Goal: Task Accomplishment & Management: Manage account settings

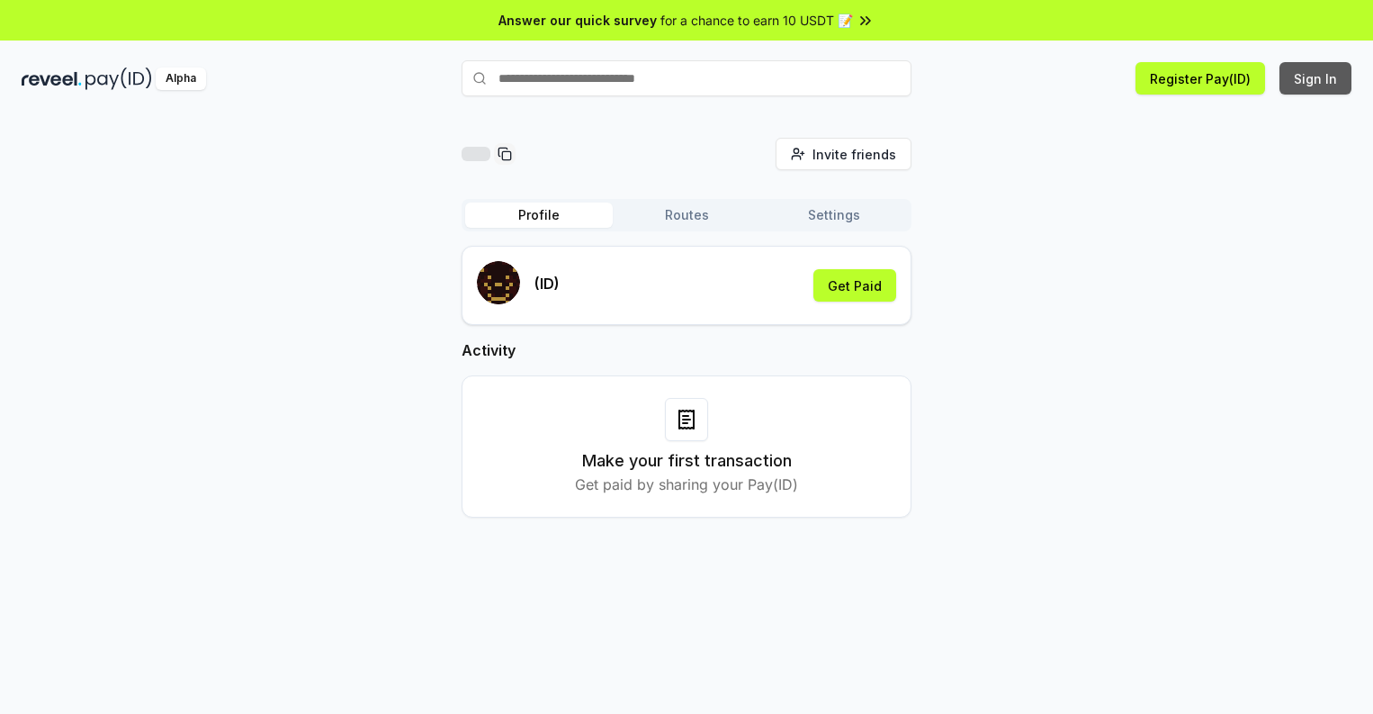
click at [1316, 78] on button "Sign In" at bounding box center [1315, 78] width 72 height 32
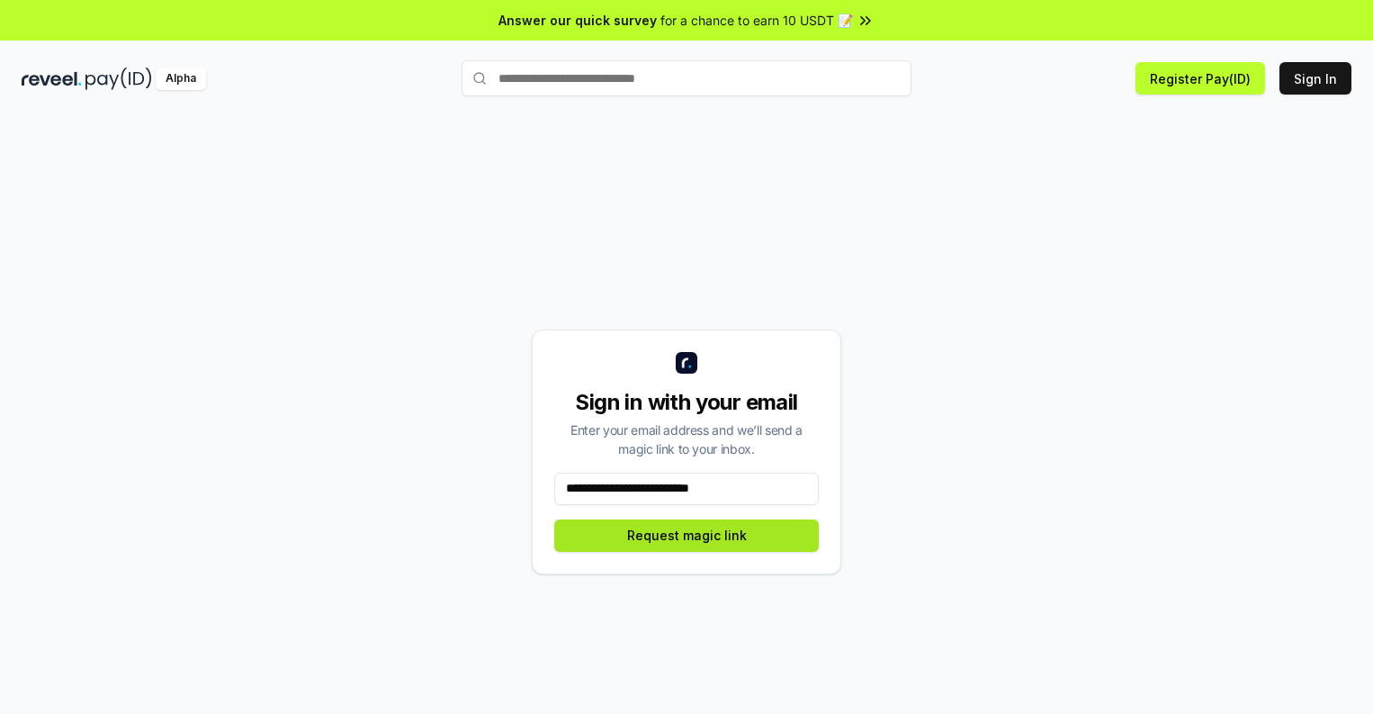
type input "**********"
click at [687, 534] on button "Request magic link" at bounding box center [686, 535] width 265 height 32
